Goal: Navigation & Orientation: Find specific page/section

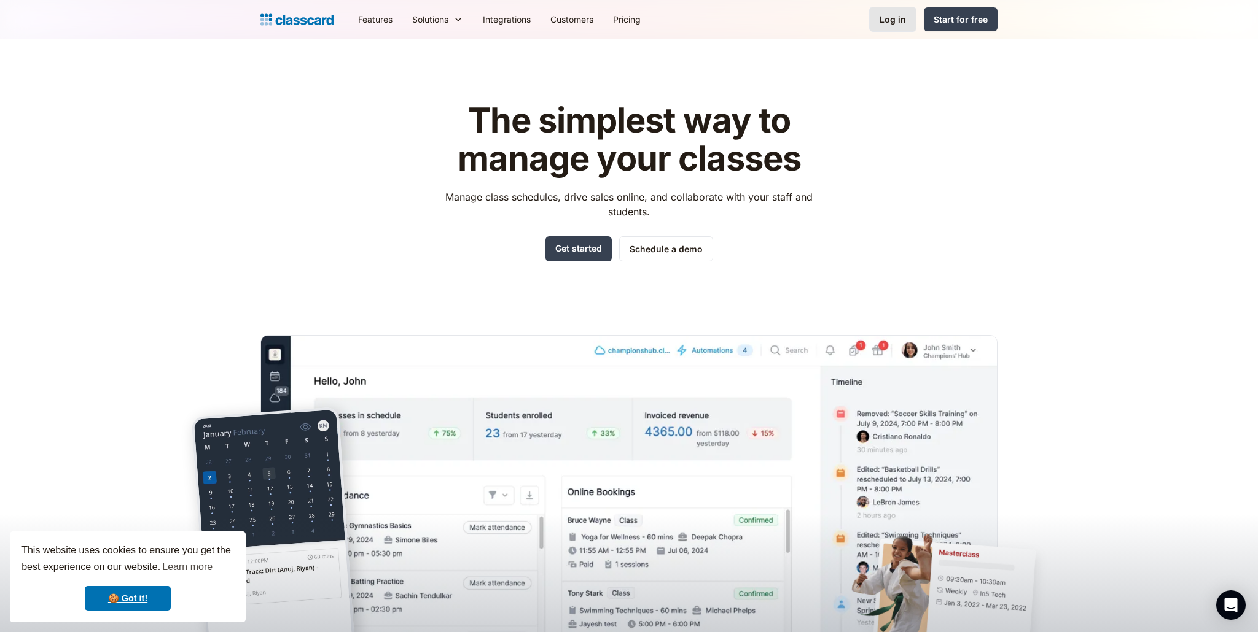
click at [529, 24] on div "Log in" at bounding box center [892, 19] width 26 height 13
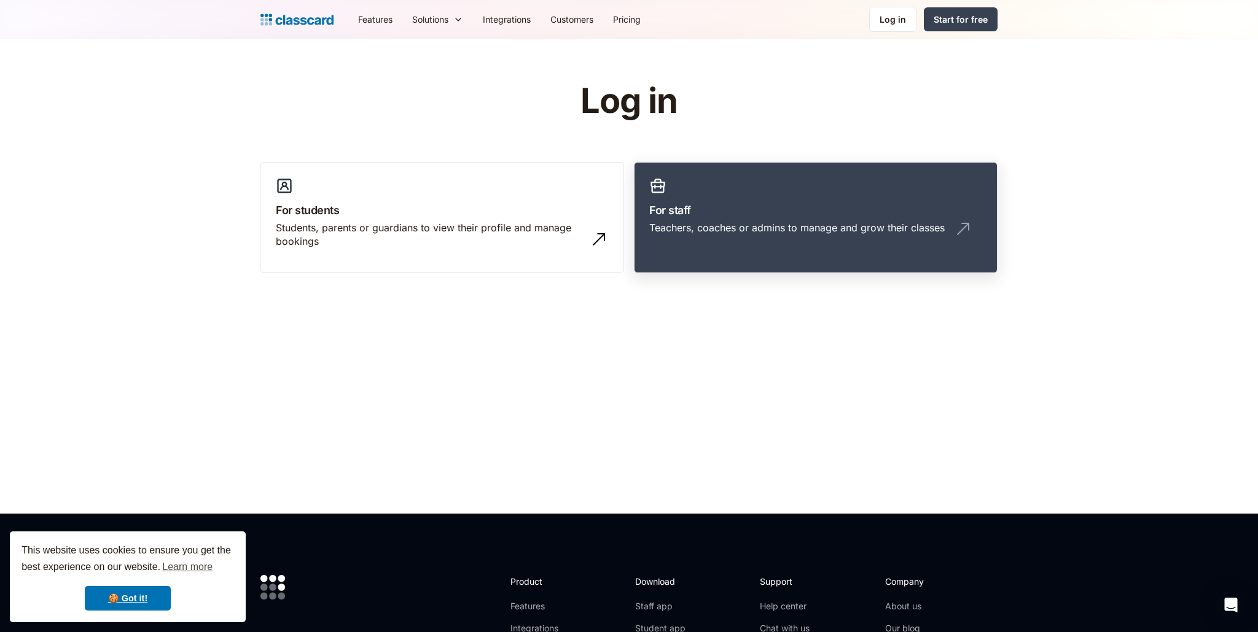
click at [680, 207] on h3 "For staff" at bounding box center [815, 210] width 333 height 17
